Goal: Task Accomplishment & Management: Complete application form

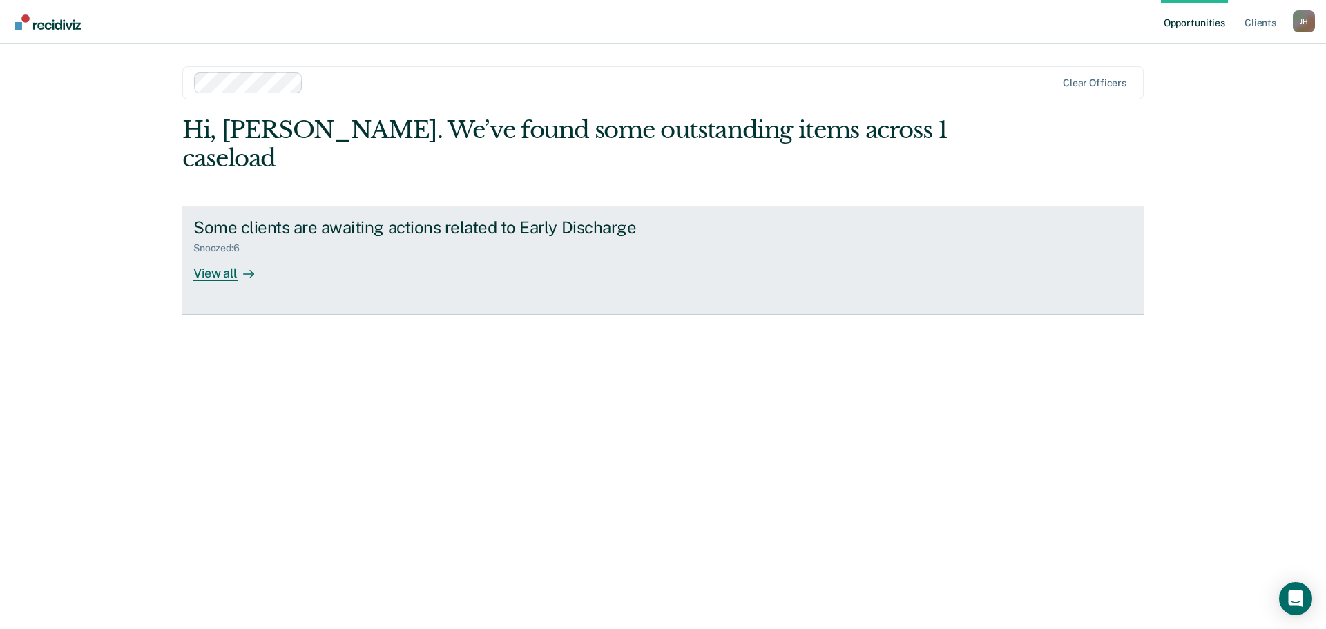
click at [223, 254] on div "View all" at bounding box center [231, 267] width 77 height 27
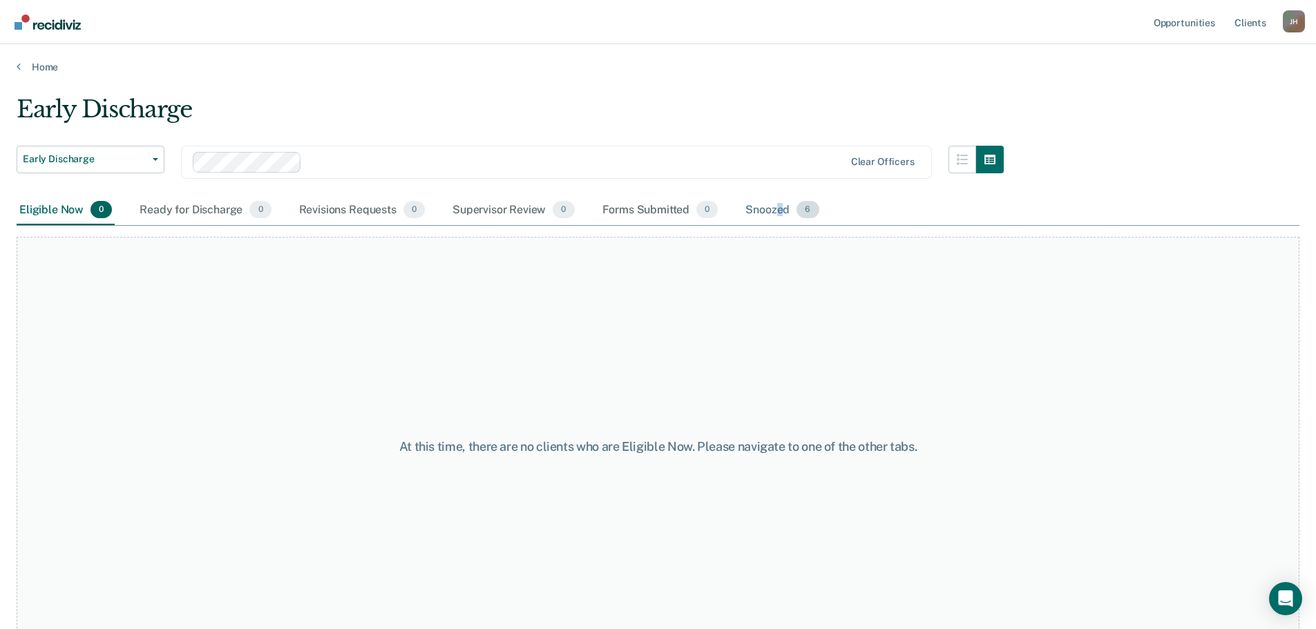
click at [780, 210] on div "Snoozed 6" at bounding box center [781, 210] width 79 height 30
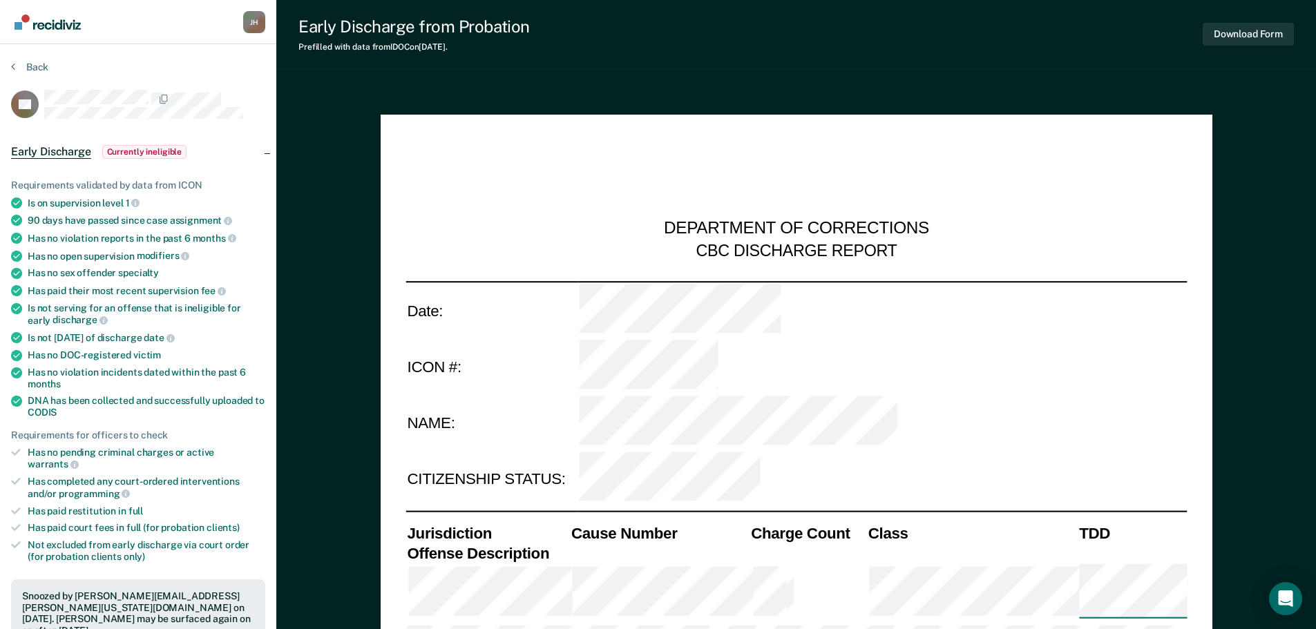
type textarea "x"
